Goal: Information Seeking & Learning: Learn about a topic

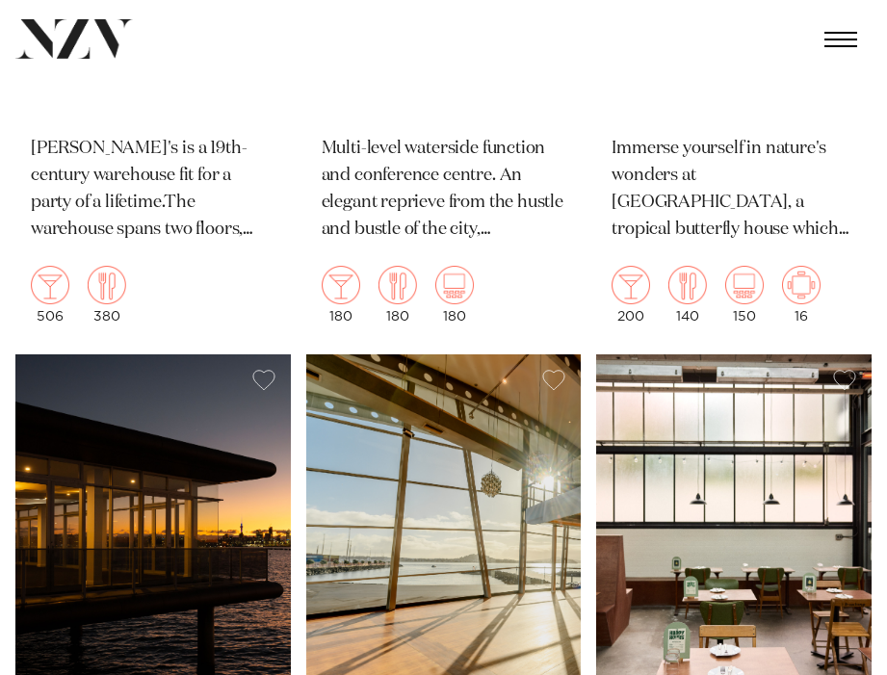
scroll to position [17527, 0]
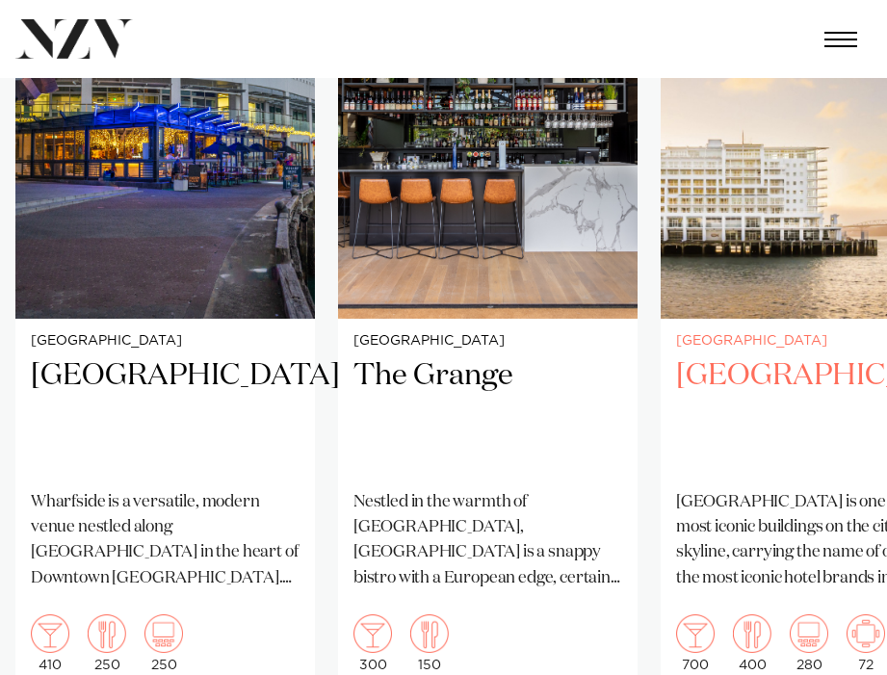
scroll to position [1445, 0]
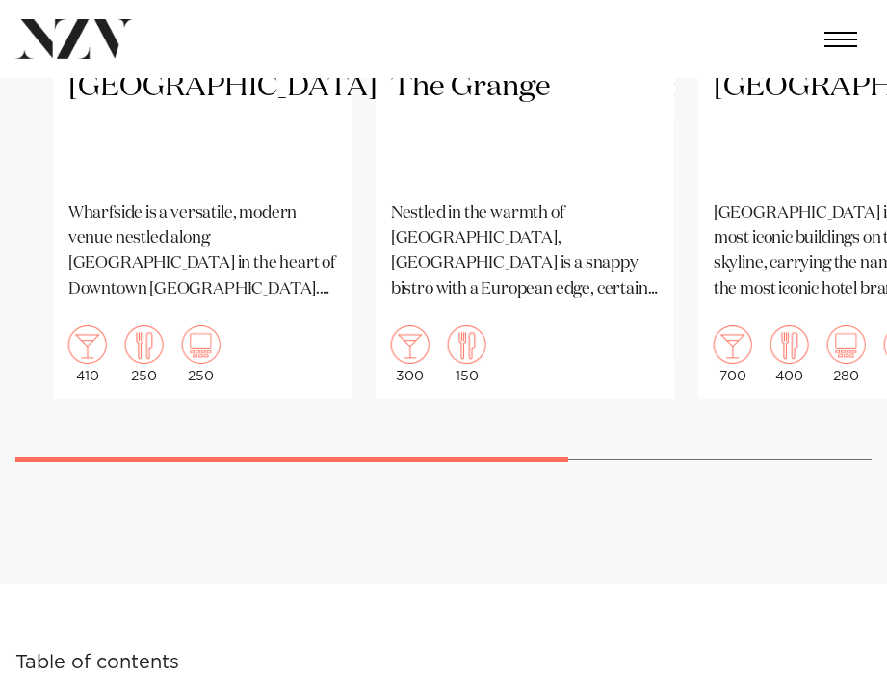
click at [620, 432] on swiper-container "[GEOGRAPHIC_DATA] [GEOGRAPHIC_DATA] is a versatile, modern venue nestled along …" at bounding box center [443, 59] width 887 height 864
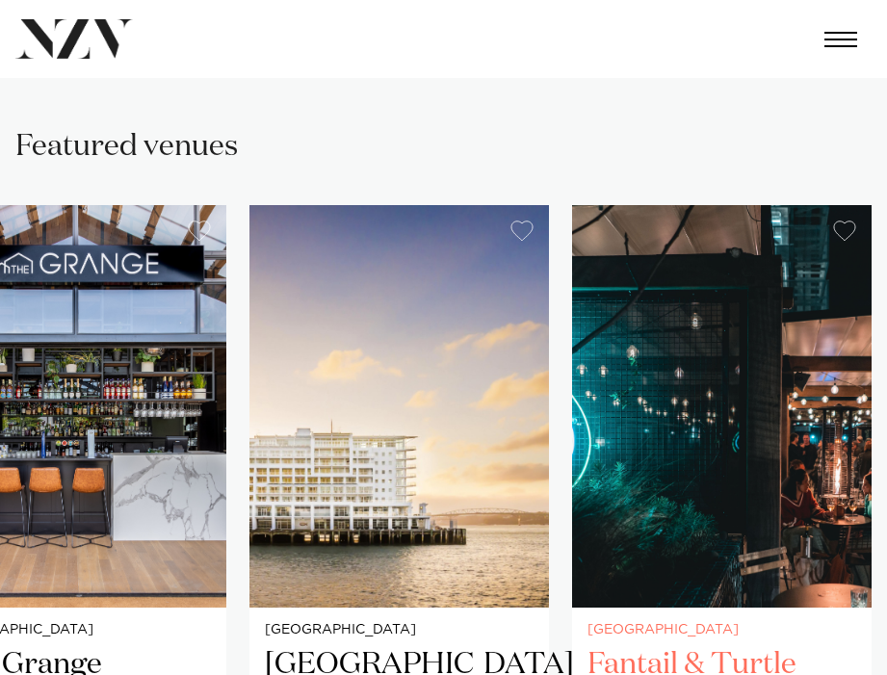
scroll to position [289, 0]
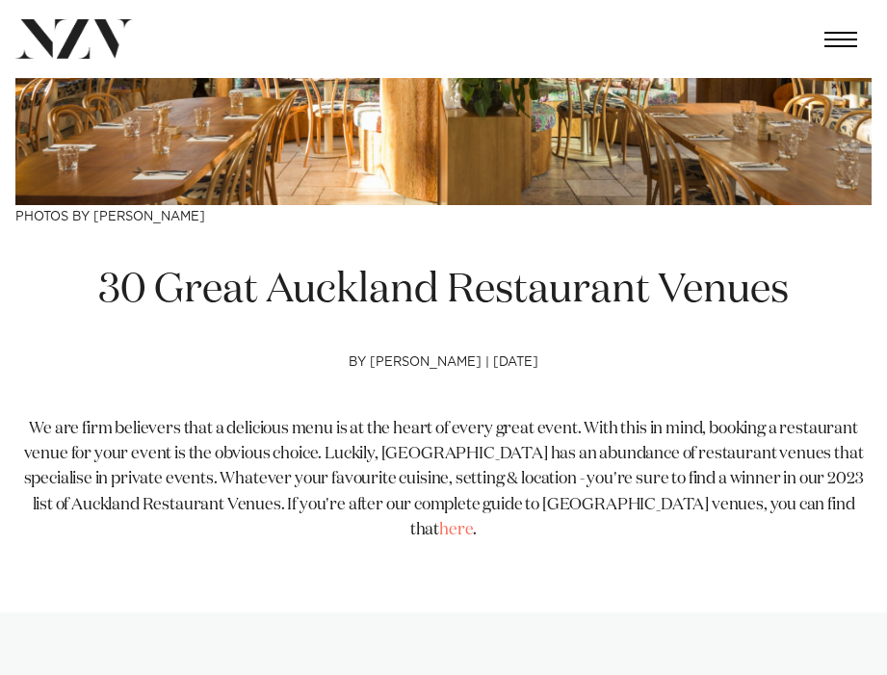
click at [531, 293] on h1 "30 Great Auckland Restaurant Venues" at bounding box center [443, 290] width 856 height 53
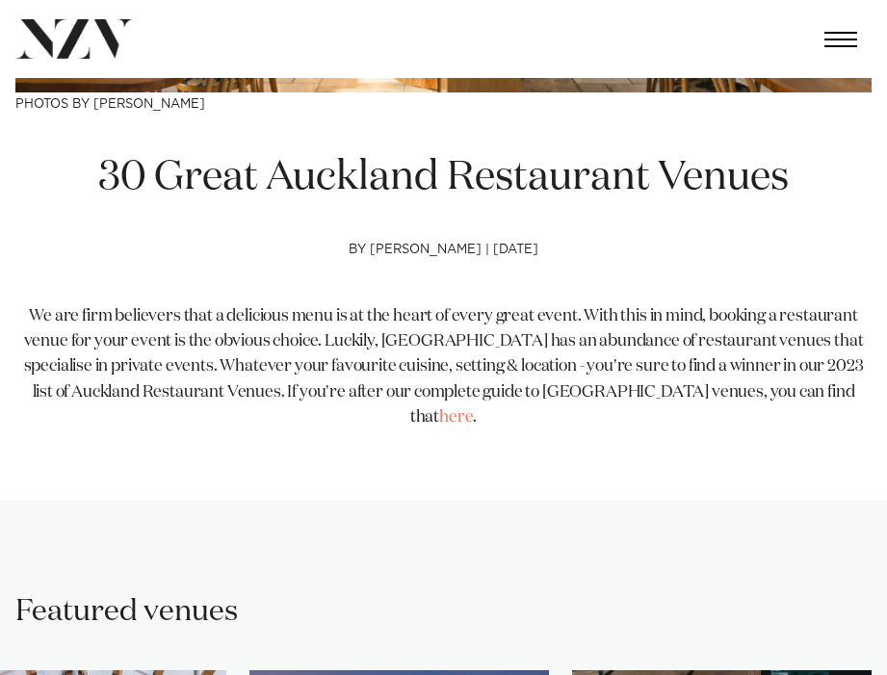
scroll to position [385, 0]
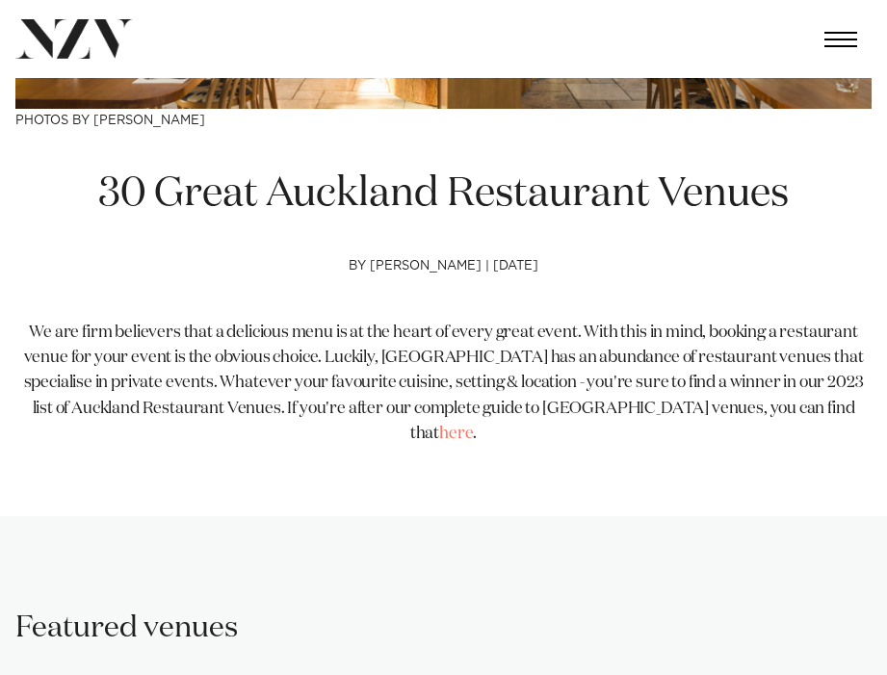
click at [342, 351] on span "We are firm believers that a delicious menu is at the heart of every great even…" at bounding box center [444, 383] width 840 height 117
click at [451, 190] on h1 "30 Great Auckland Restaurant Venues" at bounding box center [443, 194] width 856 height 53
click at [456, 185] on h1 "30 Great Auckland Restaurant Venues" at bounding box center [443, 194] width 856 height 53
